Goal: Information Seeking & Learning: Learn about a topic

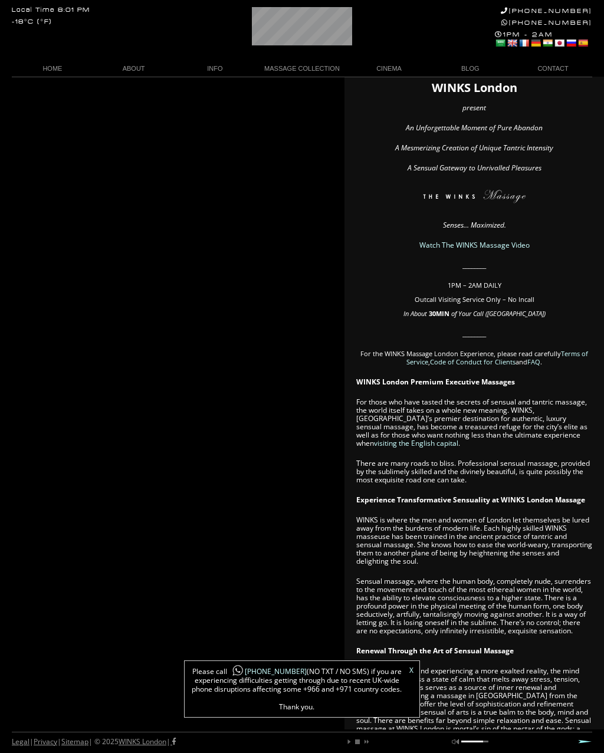
click at [299, 208] on div "WINKS [GEOGRAPHIC_DATA] present An Unforgettable Moment of Pure Abandon A Mesme…" at bounding box center [302, 762] width 604 height 1392
click at [316, 223] on div "WINKS London present An Unforgettable Moment of Pure Abandon A Mesmerizing Crea…" at bounding box center [302, 762] width 604 height 1392
click at [310, 216] on div "WINKS London present An Unforgettable Moment of Pure Abandon A Mesmerizing Crea…" at bounding box center [302, 762] width 604 height 1392
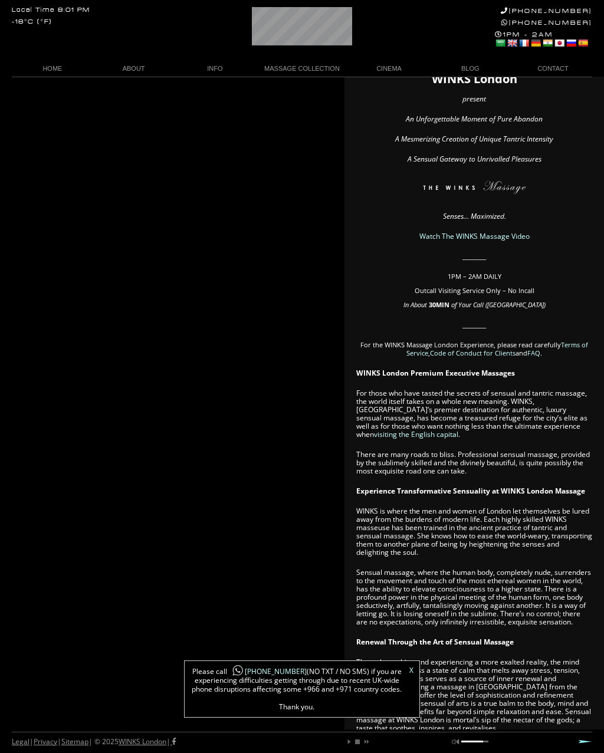
scroll to position [21, 0]
click at [307, 209] on div "WINKS London present An Unforgettable Moment of Pure Abandon A Mesmerizing Crea…" at bounding box center [302, 752] width 604 height 1392
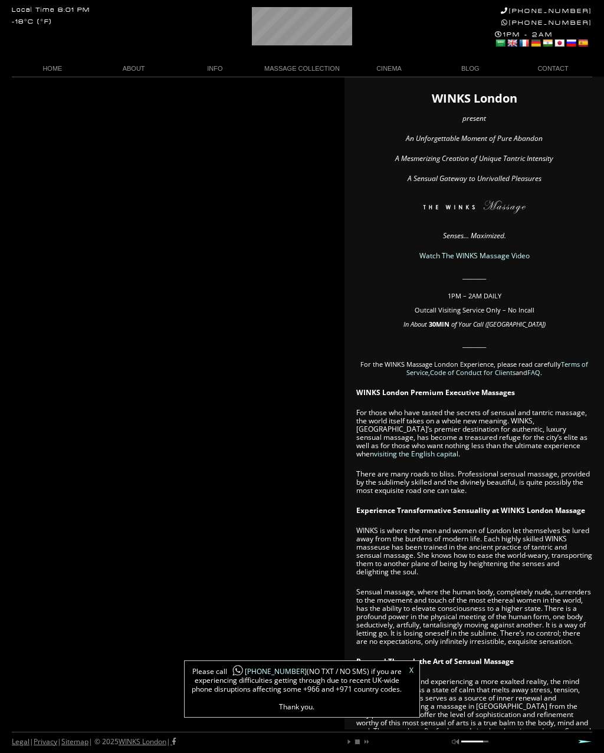
click at [412, 109] on link "WINKS TV Ad Video" at bounding box center [390, 101] width 100 height 16
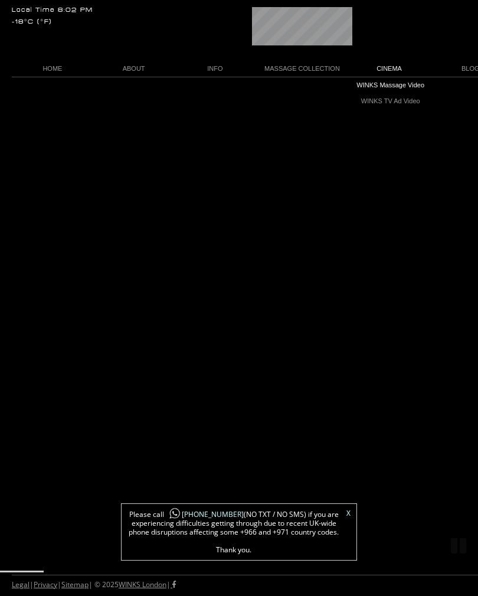
click at [401, 87] on link "WINKS Massage Video" at bounding box center [390, 85] width 100 height 16
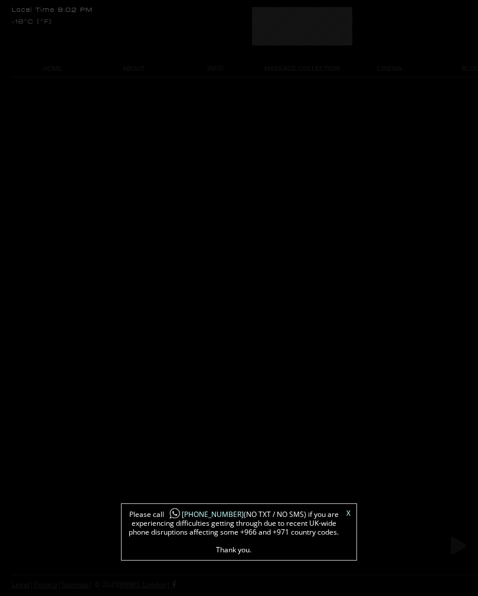
click at [307, 289] on body "Local Time 8:02 PM -18°C (°F) [PHONE_NUMBER] [PHONE_NUMBER] 1PM - 2AM Select La…" at bounding box center [239, 336] width 478 height 519
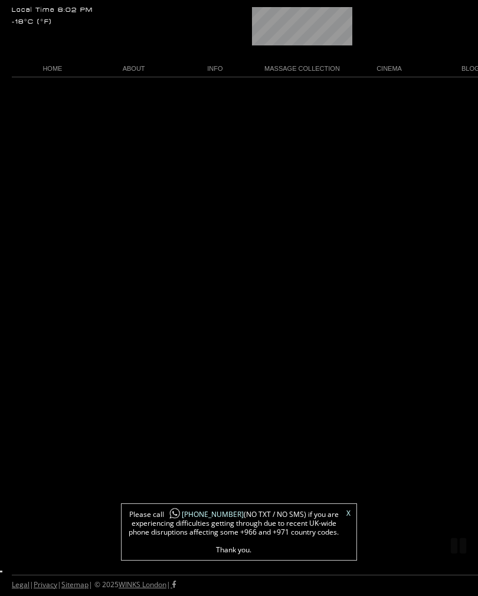
click at [314, 293] on body "Local Time 8:02 PM -18°C (°F) +44 (0)20 7118 7118 +44 788 959 8888 1PM - 2AM Se…" at bounding box center [239, 336] width 478 height 519
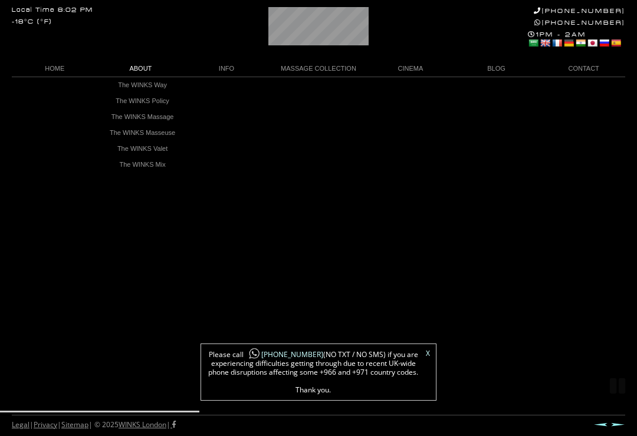
click at [171, 132] on link "The WINKS Masseuse" at bounding box center [143, 133] width 100 height 16
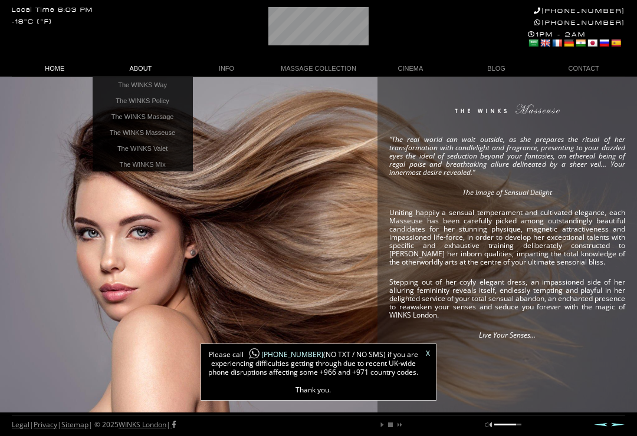
click at [45, 68] on link "HOME" at bounding box center [55, 69] width 86 height 16
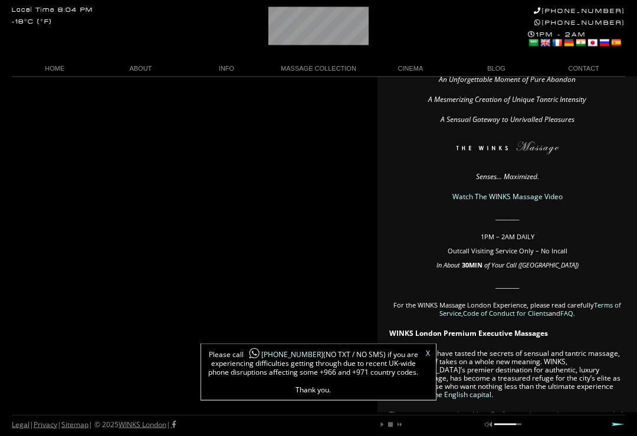
scroll to position [57, 0]
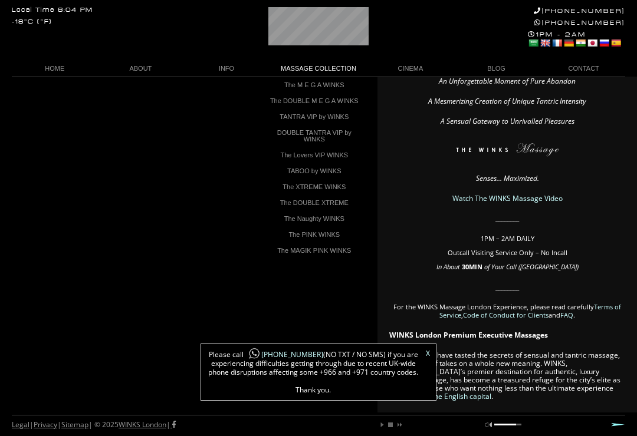
click at [348, 211] on link "The DOUBLE XTREME" at bounding box center [314, 203] width 100 height 16
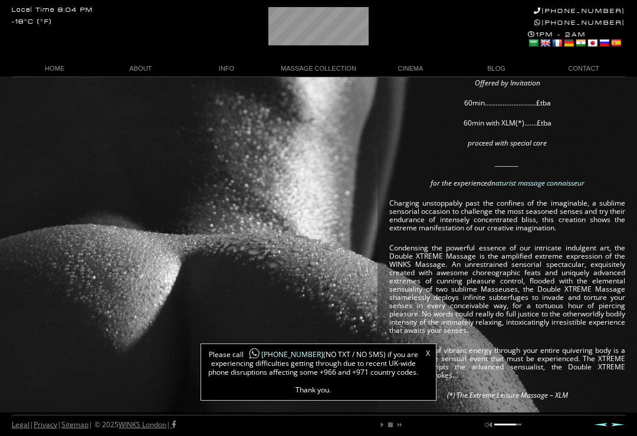
scroll to position [155, 0]
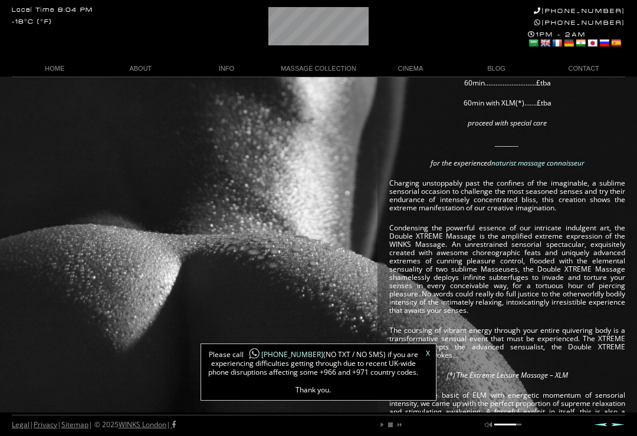
click at [537, 167] on link "naturist massage connaisseur" at bounding box center [537, 163] width 93 height 10
click at [540, 158] on link "naturist massage connaisseur" at bounding box center [537, 163] width 93 height 10
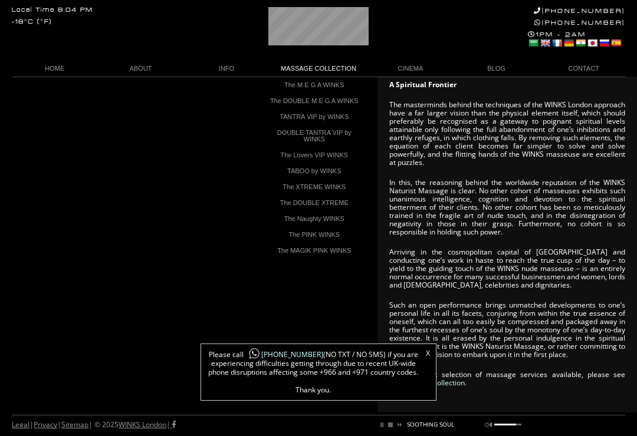
scroll to position [0, 194]
click at [338, 84] on link "The M E G A WINKS" at bounding box center [314, 85] width 100 height 16
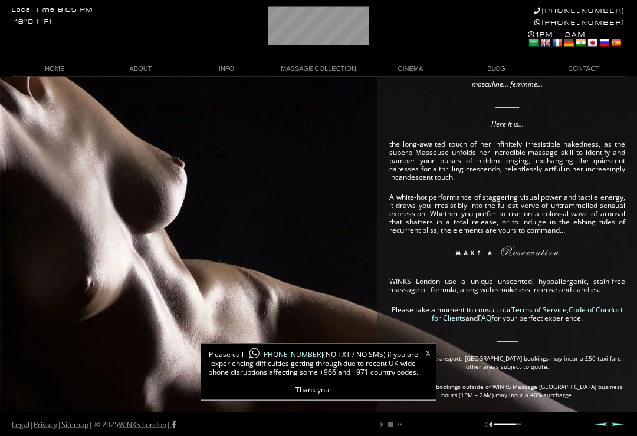
scroll to position [312, 0]
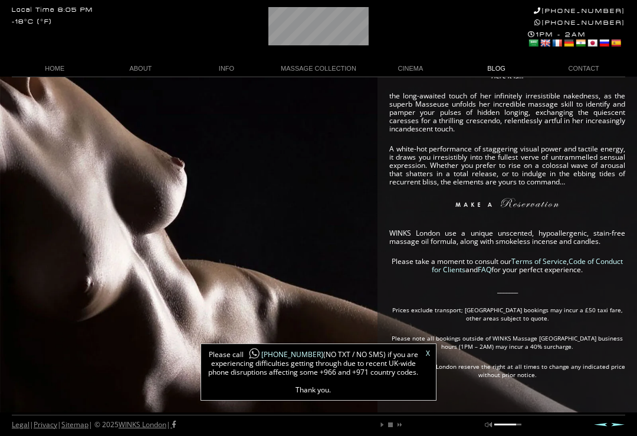
click at [509, 62] on link "BLOG" at bounding box center [496, 69] width 86 height 16
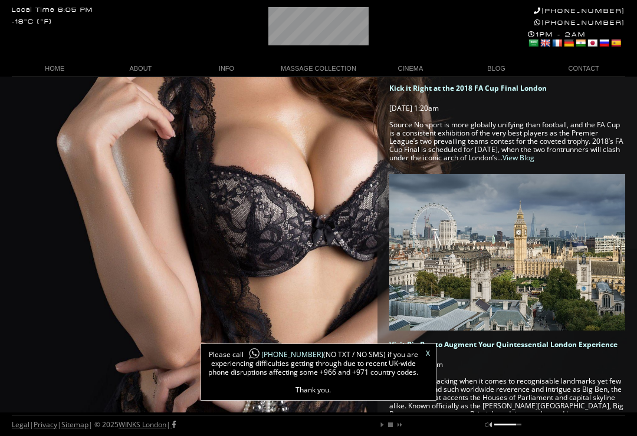
scroll to position [706, 0]
